Goal: Task Accomplishment & Management: Manage account settings

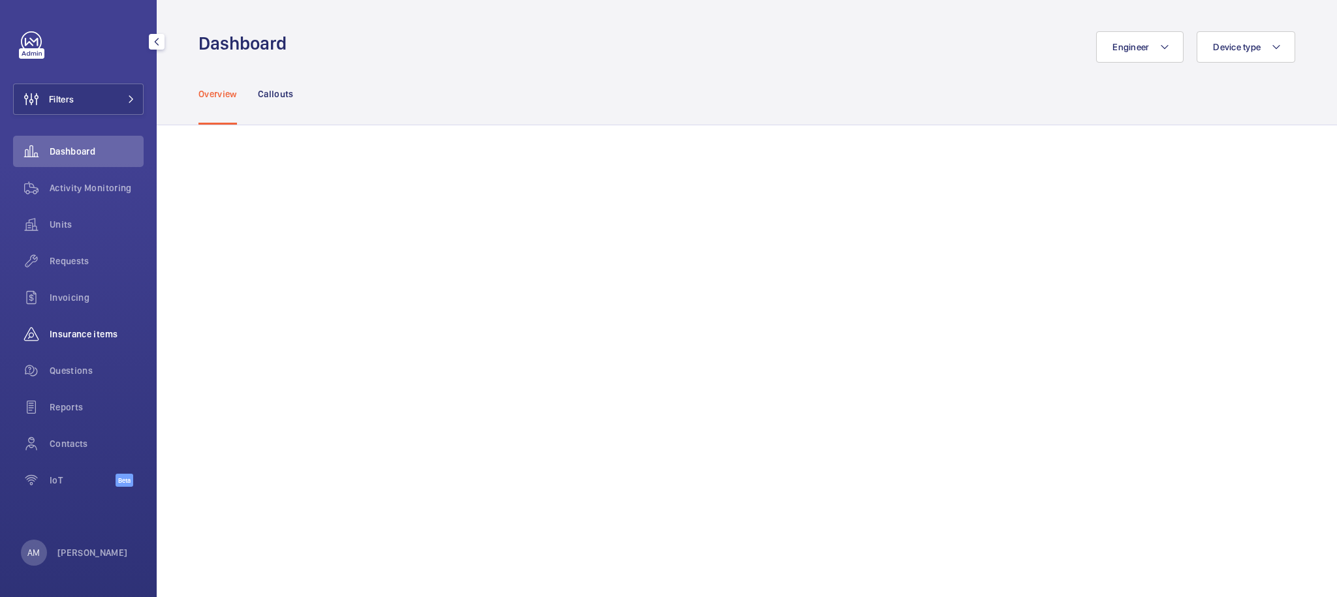
click at [92, 334] on span "Insurance items" at bounding box center [97, 334] width 94 height 13
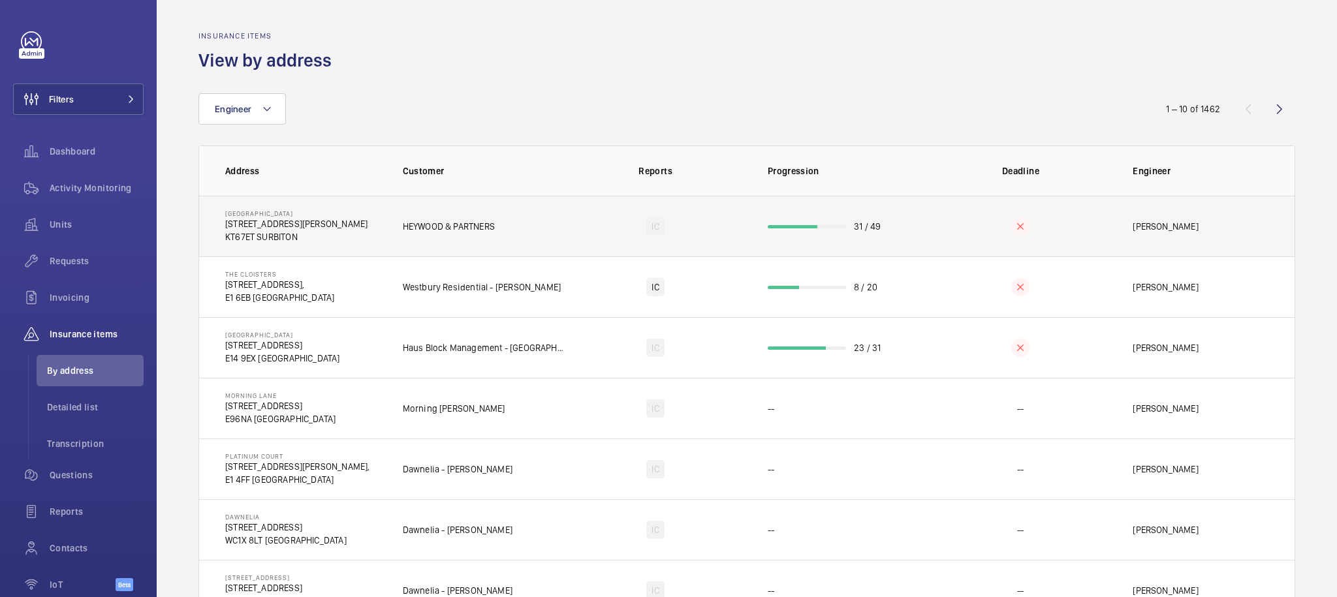
click at [835, 233] on td "31 / 49" at bounding box center [838, 226] width 183 height 61
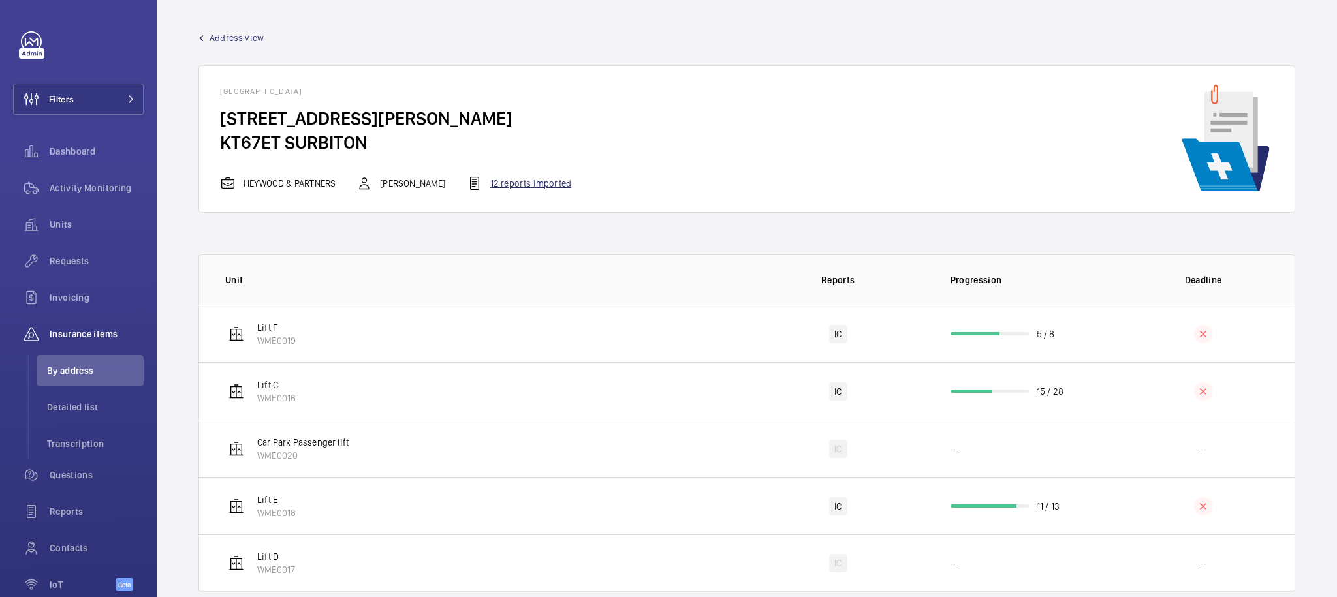
click at [520, 183] on div "12 reports imported" at bounding box center [519, 184] width 104 height 16
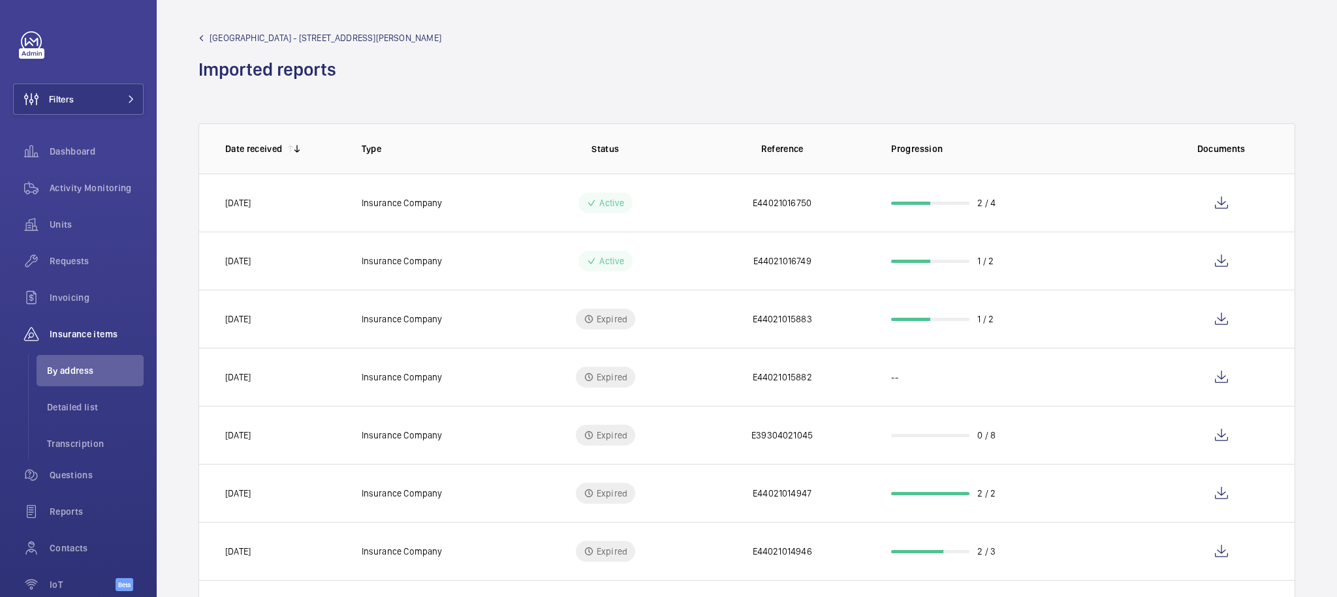
click at [774, 148] on p "Reference" at bounding box center [782, 148] width 159 height 13
copy p "Reference"
